Goal: Task Accomplishment & Management: Manage account settings

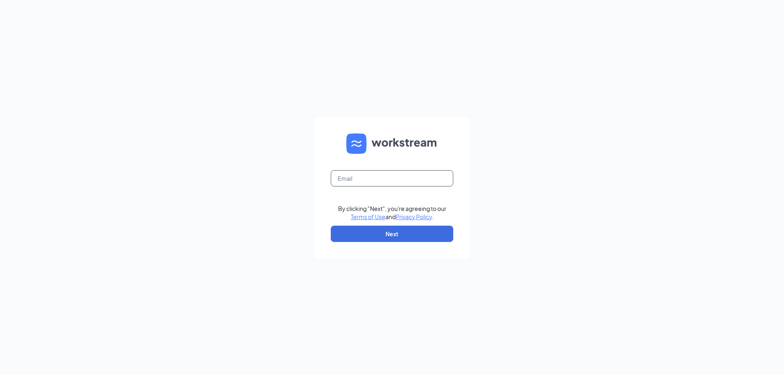
click at [398, 176] on input "text" at bounding box center [392, 178] width 122 height 16
type input "[EMAIL_ADDRESS][DOMAIN_NAME]"
click at [426, 234] on button "Next" at bounding box center [392, 234] width 122 height 16
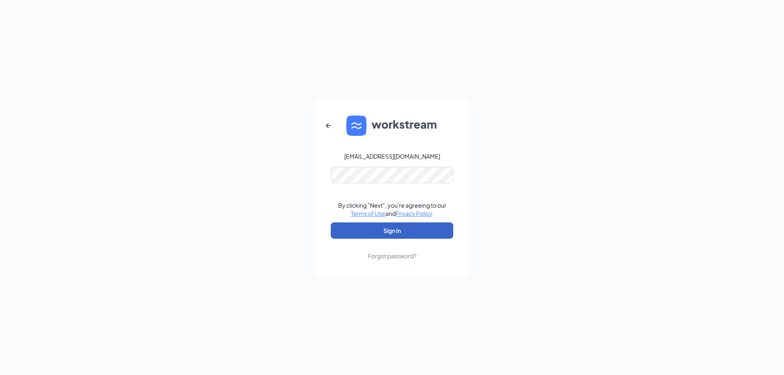
click at [424, 226] on button "Sign In" at bounding box center [392, 230] width 122 height 16
